Goal: Find specific page/section: Find specific page/section

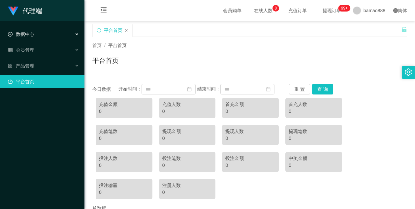
click at [46, 32] on div "数据中心" at bounding box center [42, 34] width 84 height 13
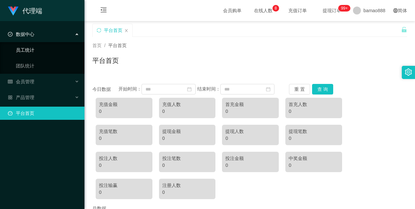
drag, startPoint x: 39, startPoint y: 48, endPoint x: 48, endPoint y: 48, distance: 8.9
click at [39, 48] on link "员工统计" at bounding box center [47, 50] width 63 height 13
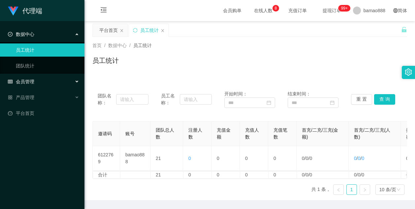
click at [42, 79] on div "会员管理" at bounding box center [42, 81] width 84 height 13
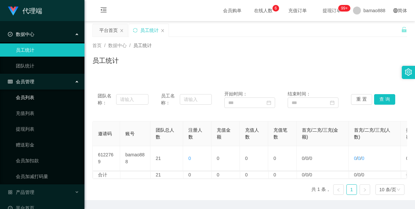
click at [33, 98] on link "会员列表" at bounding box center [47, 97] width 63 height 13
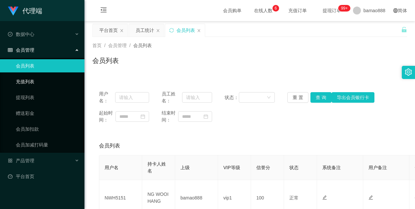
click at [37, 81] on link "充值列表" at bounding box center [47, 81] width 63 height 13
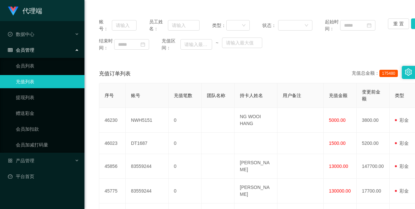
scroll to position [99, 0]
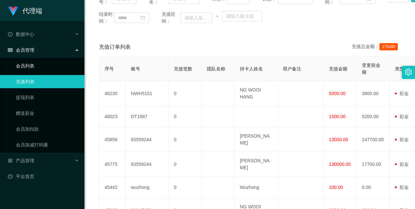
click at [30, 64] on link "会员列表" at bounding box center [47, 65] width 63 height 13
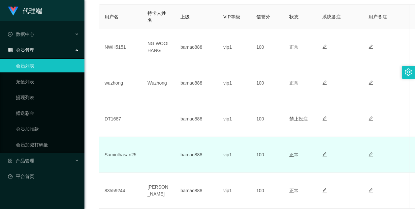
scroll to position [99, 0]
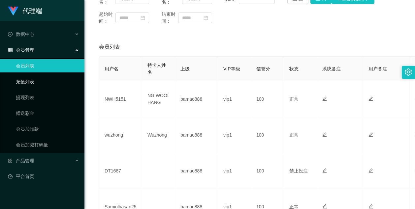
click at [38, 81] on link "充值列表" at bounding box center [47, 81] width 63 height 13
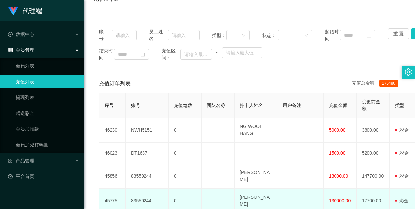
scroll to position [165, 0]
